Goal: Task Accomplishment & Management: Manage account settings

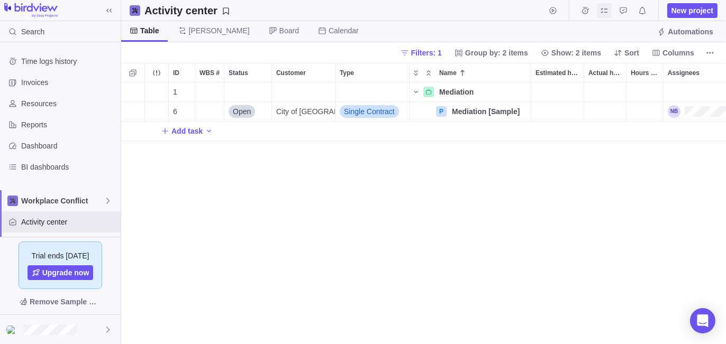
scroll to position [254, 597]
click at [601, 7] on icon "My assignments" at bounding box center [604, 10] width 8 height 8
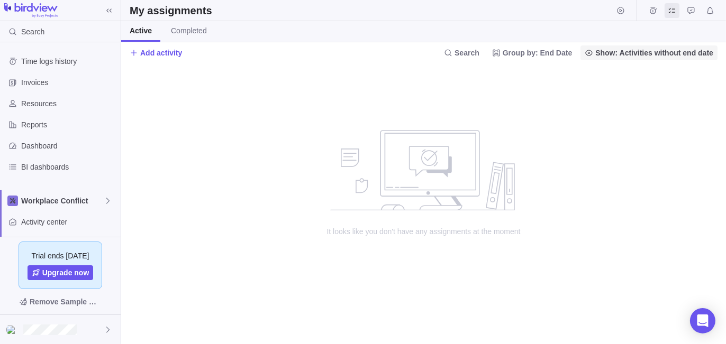
click at [677, 49] on span "Show: Activities without end date" at bounding box center [654, 53] width 118 height 11
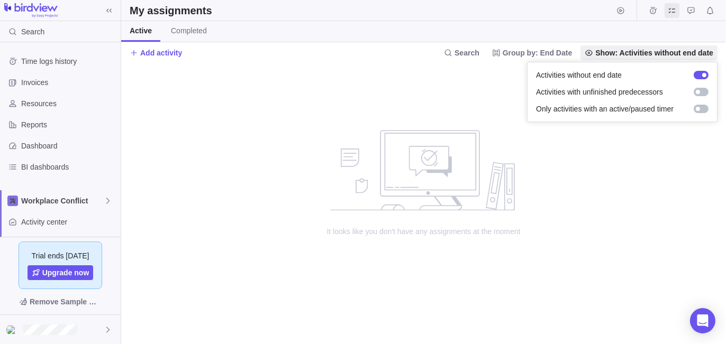
click at [665, 152] on body "Search Time logs history Invoices Resources Reports Dashboard BI dashboards Wor…" at bounding box center [363, 172] width 726 height 344
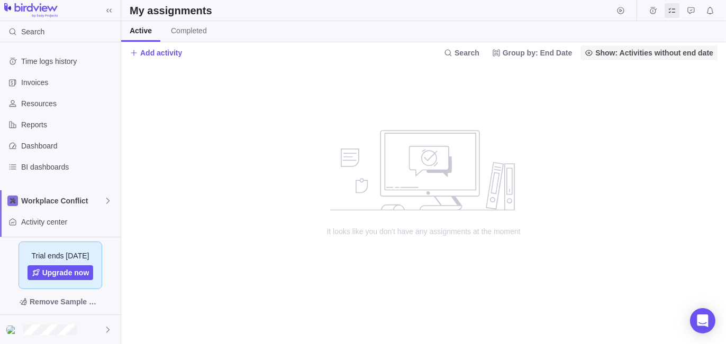
click at [658, 58] on span "Show: Activities without end date" at bounding box center [648, 52] width 137 height 15
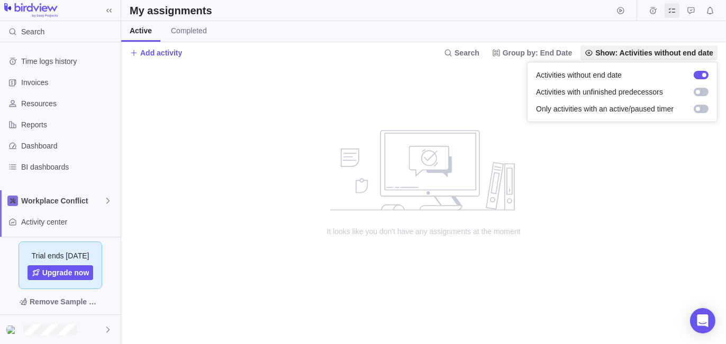
click at [624, 156] on body "Search Time logs history Invoices Resources Reports Dashboard BI dashboards Wor…" at bounding box center [363, 172] width 726 height 344
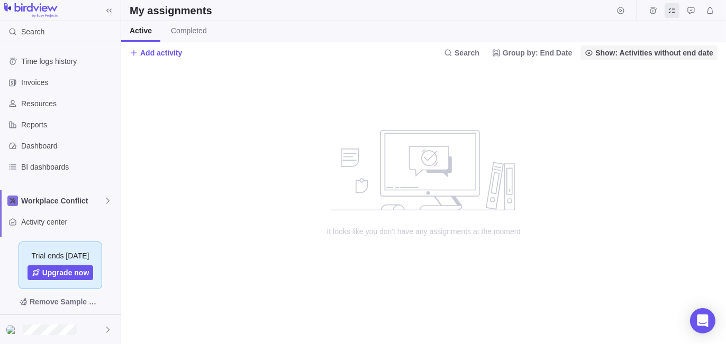
click at [671, 55] on span "Show: Activities without end date" at bounding box center [654, 53] width 118 height 11
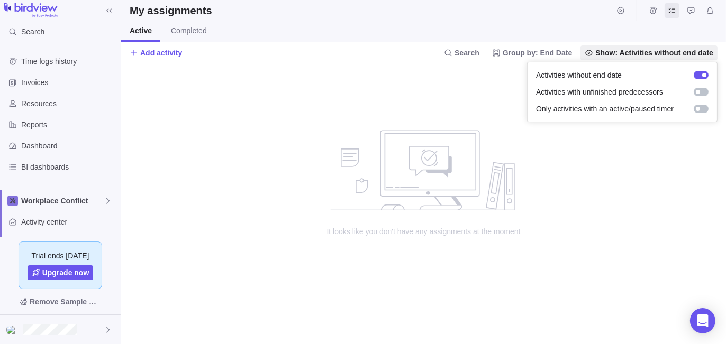
click at [626, 172] on body "Search Time logs history Invoices Resources Reports Dashboard BI dashboards Wor…" at bounding box center [363, 172] width 726 height 344
